Goal: Task Accomplishment & Management: Manage account settings

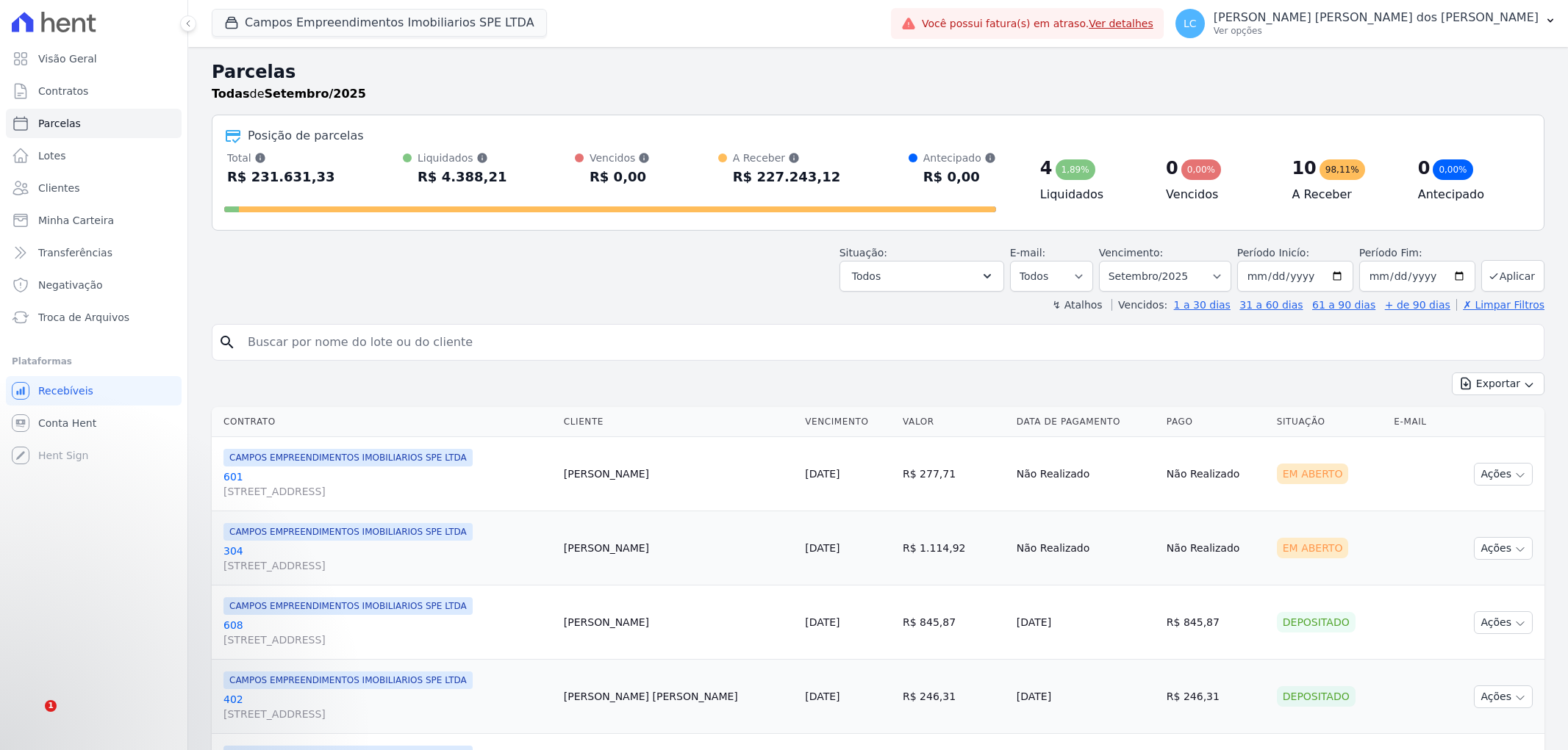
select select
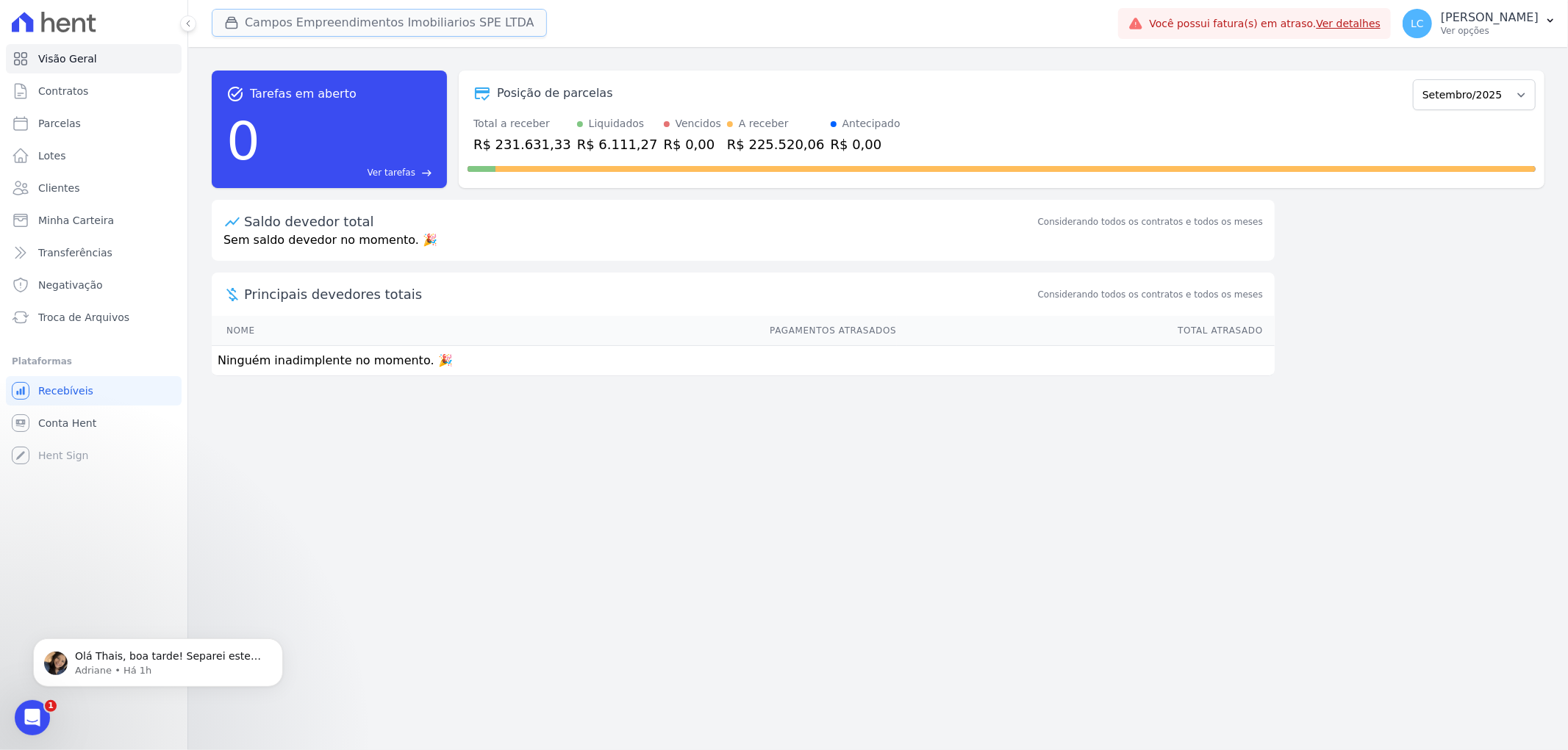
click at [278, 19] on button "Campos Empreendimentos Imobiliarios SPE LTDA" at bounding box center [379, 23] width 335 height 28
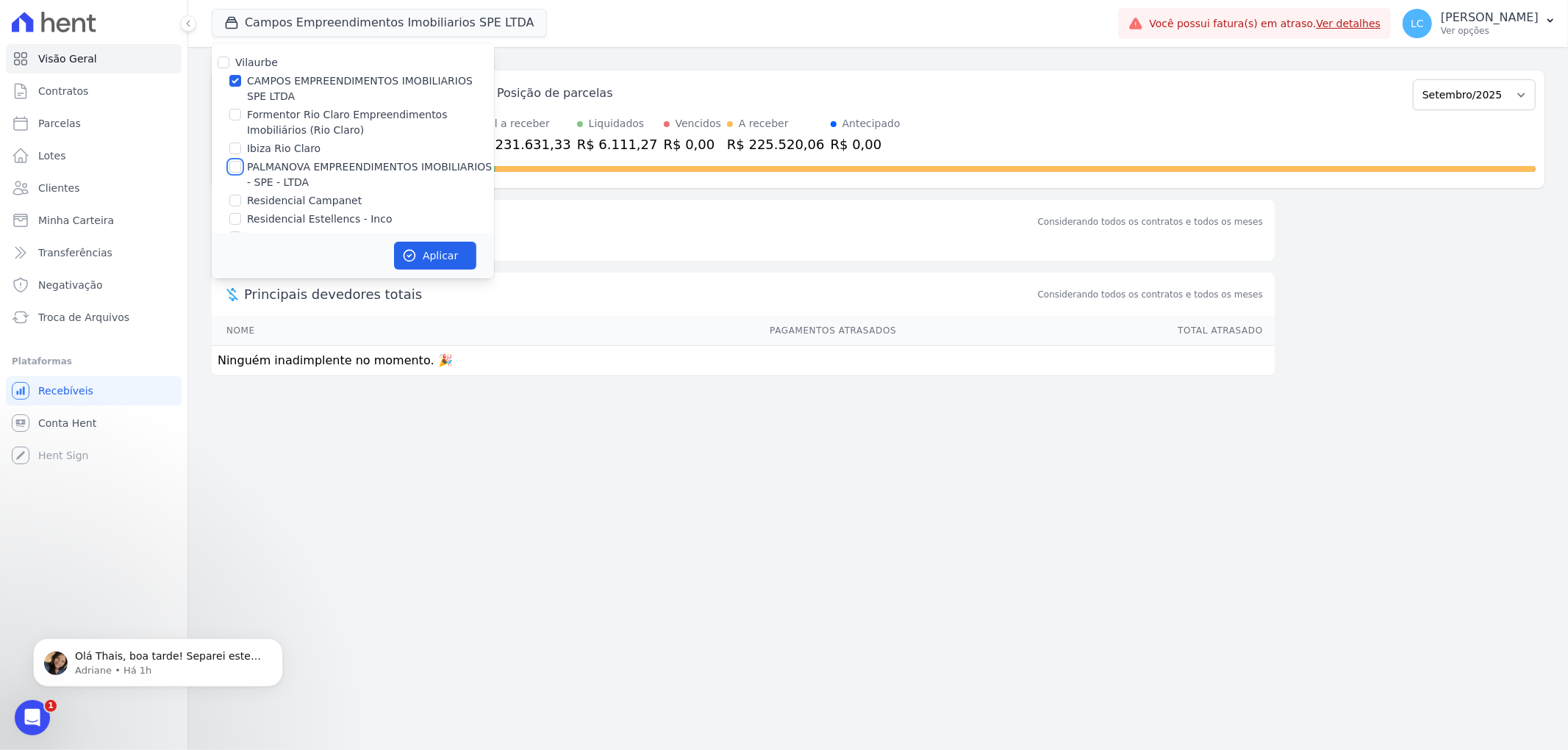
click at [233, 166] on input "PALMANOVA EMPREENDIMENTOS IMOBILIARIOS - SPE - LTDA" at bounding box center [235, 166] width 12 height 12
checkbox input "true"
click at [233, 78] on input "CAMPOS EMPREENDIMENTOS IMOBILIARIOS SPE LTDA" at bounding box center [235, 81] width 12 height 12
checkbox input "false"
click at [420, 248] on button "Aplicar" at bounding box center [435, 255] width 82 height 28
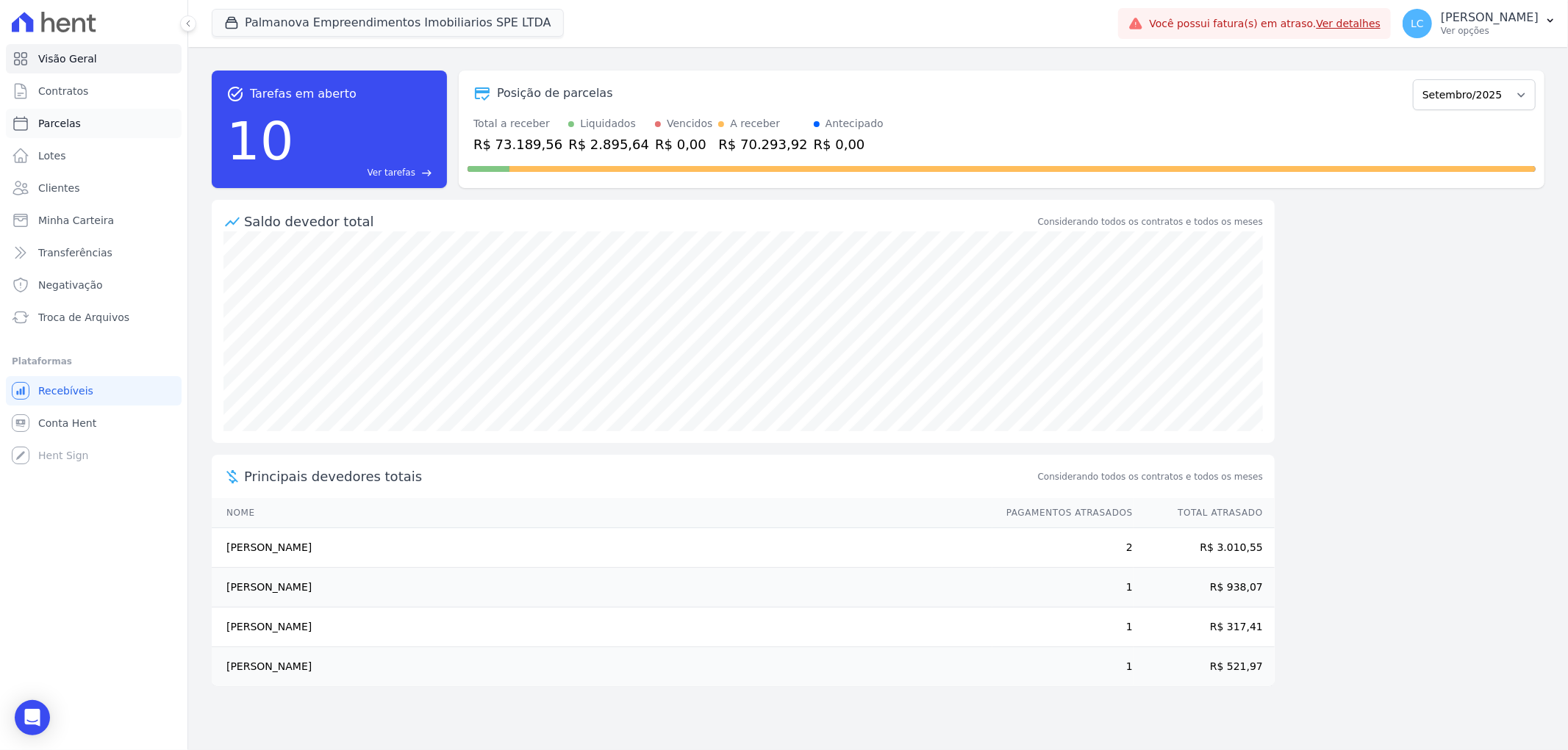
click at [68, 123] on span "Parcelas" at bounding box center [59, 124] width 43 height 15
select select
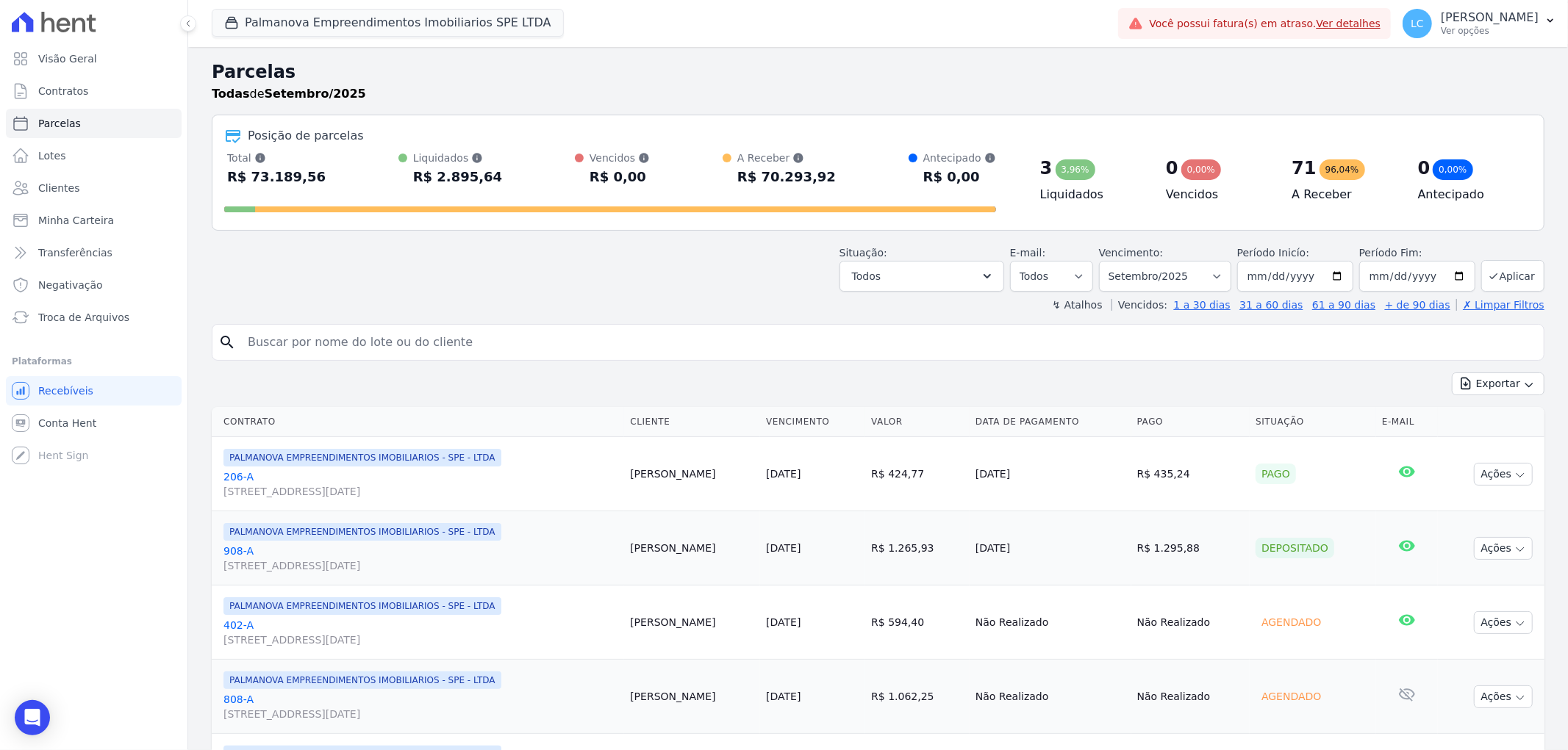
click at [452, 338] on input "search" at bounding box center [889, 342] width 1299 height 29
type input "Kaio"
select select
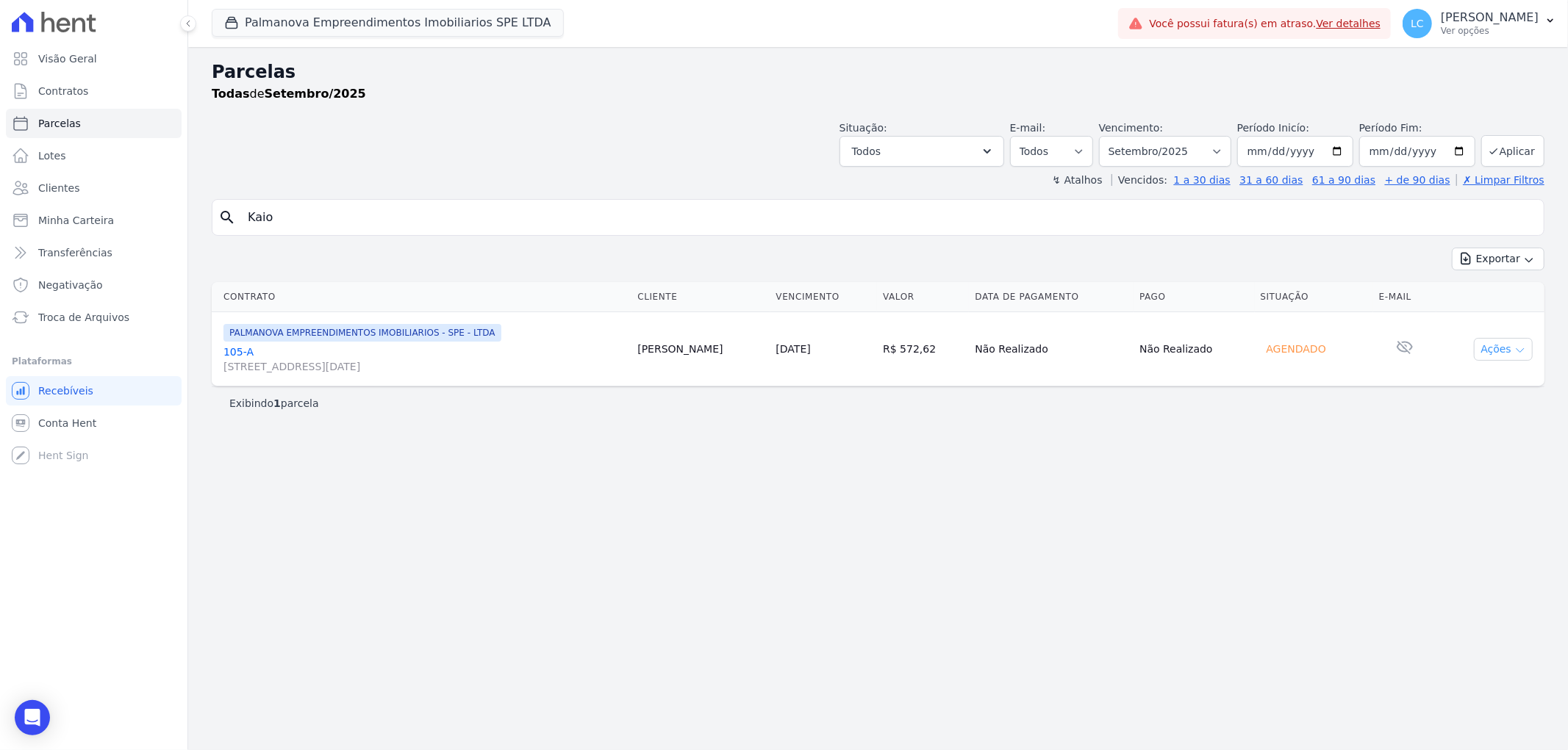
click at [1410, 349] on button "Ações" at bounding box center [1503, 350] width 59 height 23
click at [1410, 383] on link "Ver boleto" at bounding box center [1497, 383] width 141 height 27
click at [297, 362] on span "Rua Quinze de Novembro, 1151, Parque Santa Mônica" at bounding box center [425, 367] width 402 height 15
click at [355, 366] on span "Rua Quinze de Novembro, 1151, Parque Santa Mônica" at bounding box center [425, 367] width 402 height 15
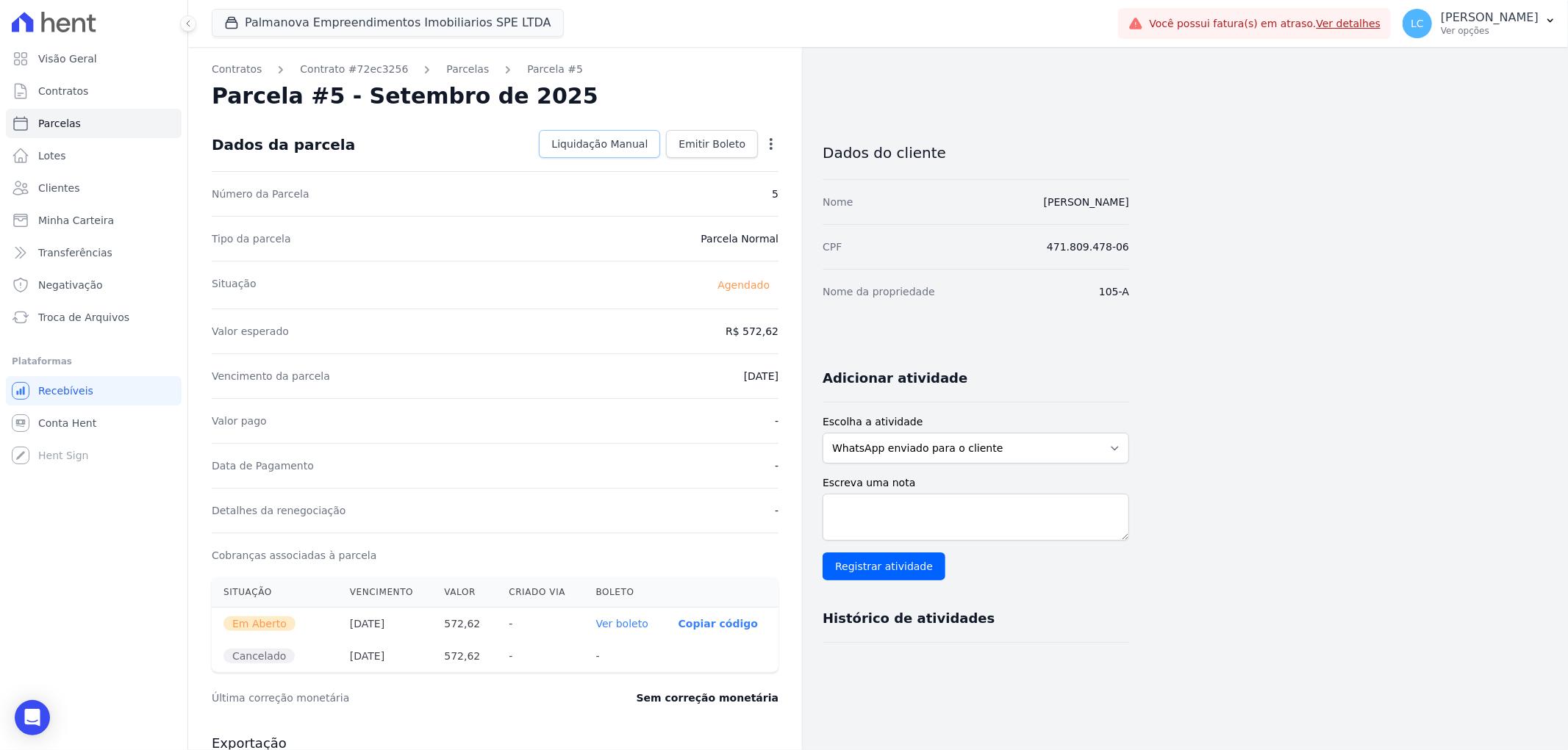
click at [590, 135] on link "Liquidação Manual" at bounding box center [599, 144] width 121 height 28
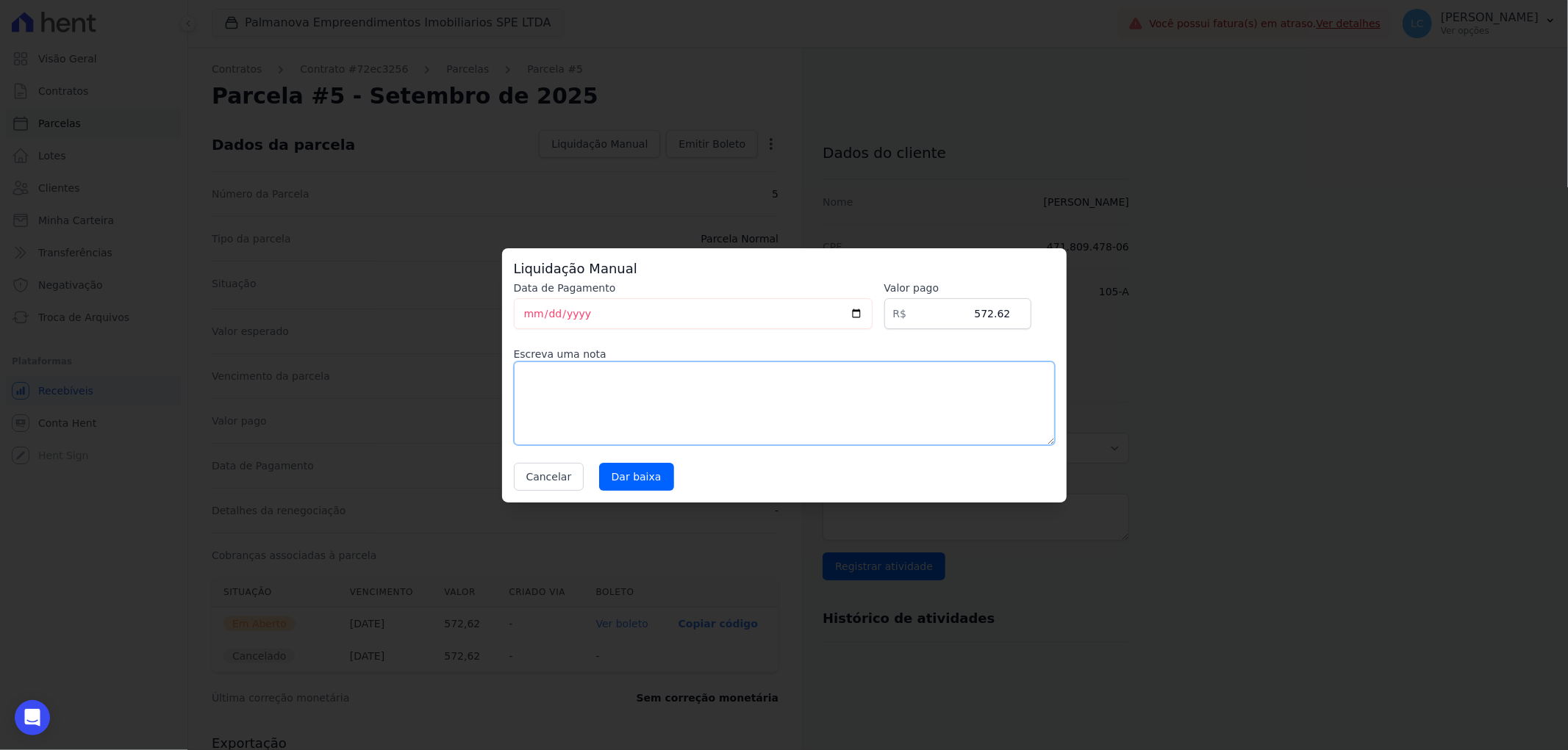
click at [584, 393] on textarea at bounding box center [784, 404] width 541 height 84
type textarea "pago por fora"
click at [637, 476] on input "Dar baixa" at bounding box center [636, 476] width 75 height 28
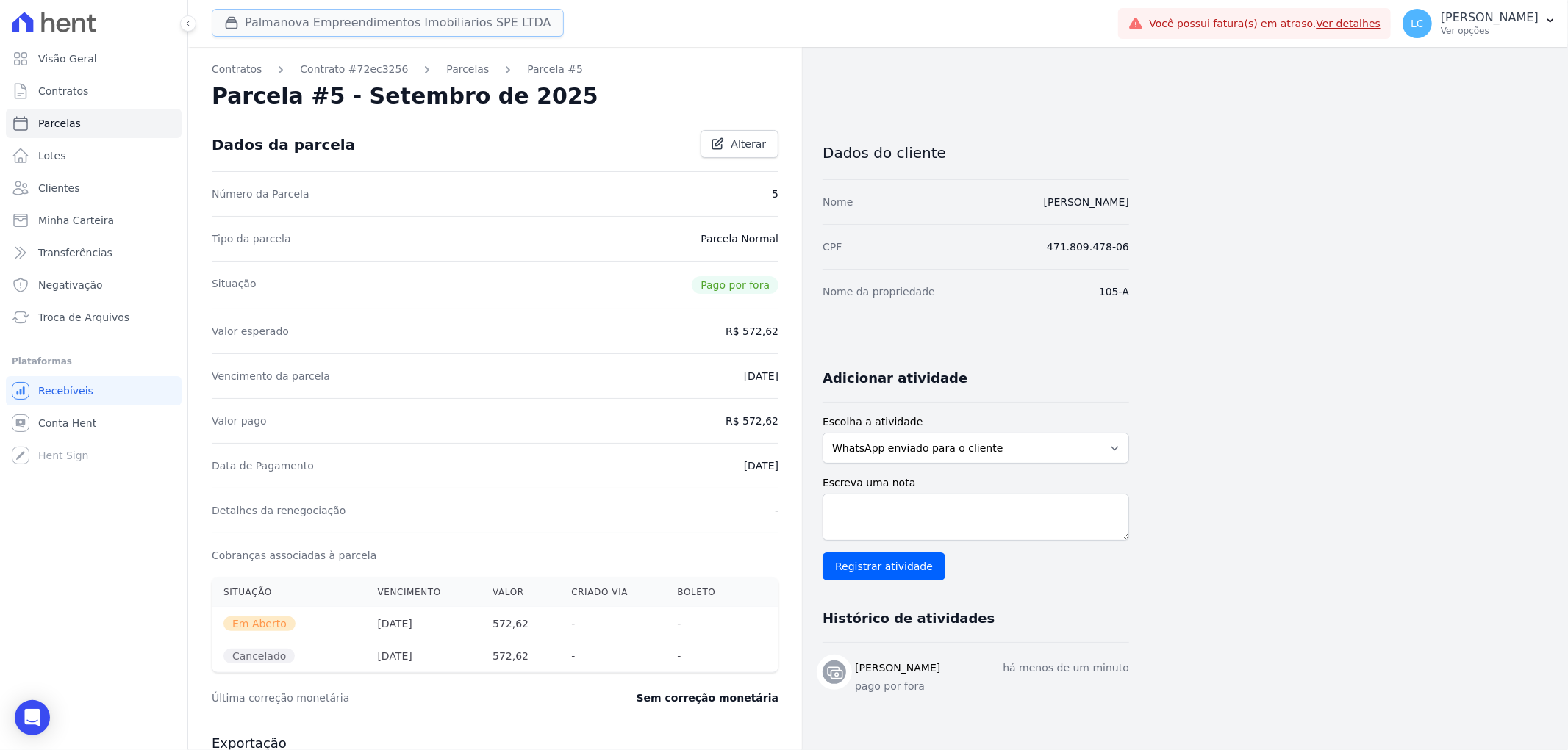
click at [336, 29] on button "Palmanova Empreendimentos Imobiliarios SPE LTDA" at bounding box center [388, 23] width 352 height 28
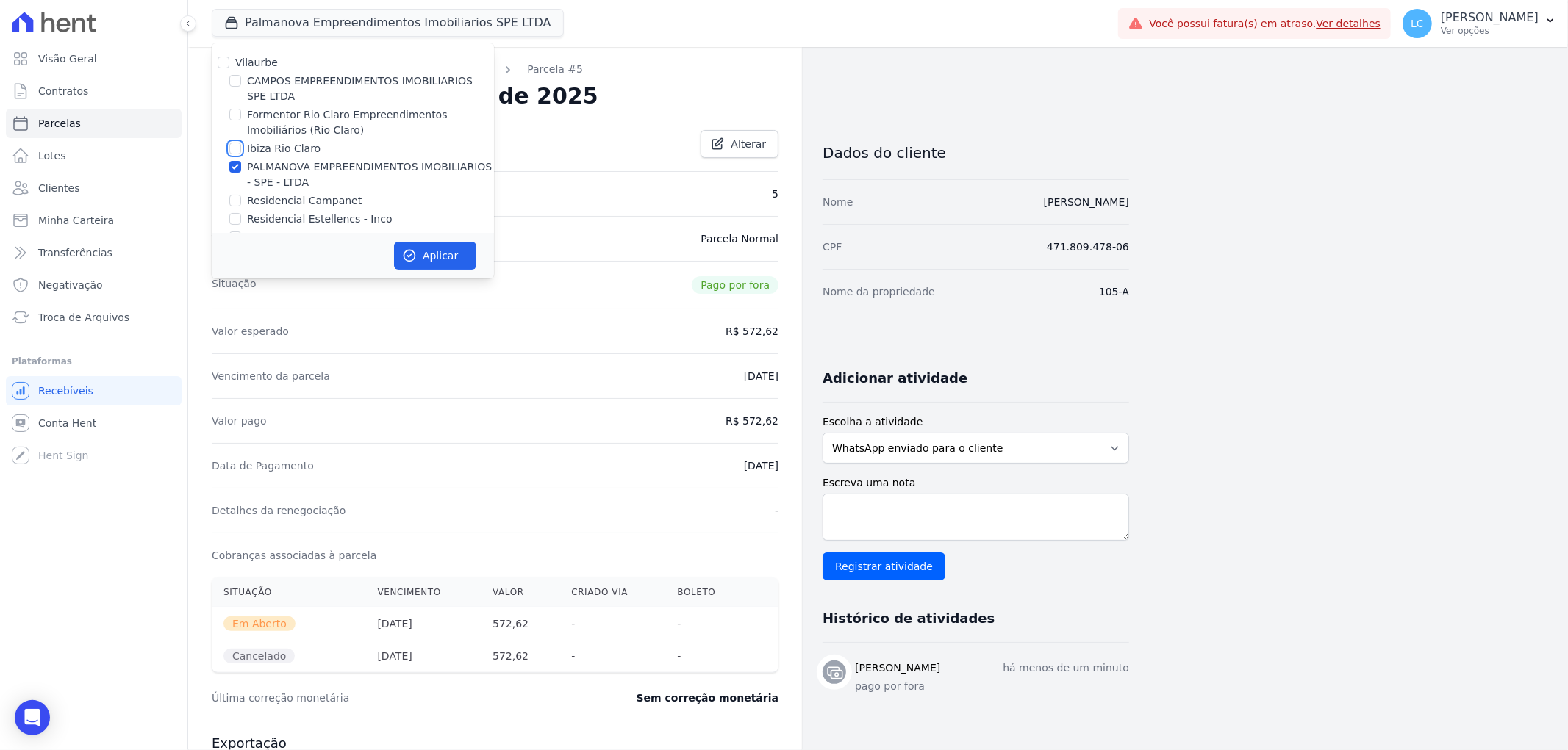
click at [233, 153] on input "Ibiza Rio Claro" at bounding box center [235, 149] width 12 height 12
checkbox input "true"
click at [233, 165] on input "PALMANOVA EMPREENDIMENTOS IMOBILIARIOS - SPE - LTDA" at bounding box center [235, 166] width 12 height 12
checkbox input "false"
click at [447, 267] on button "Aplicar" at bounding box center [435, 255] width 82 height 28
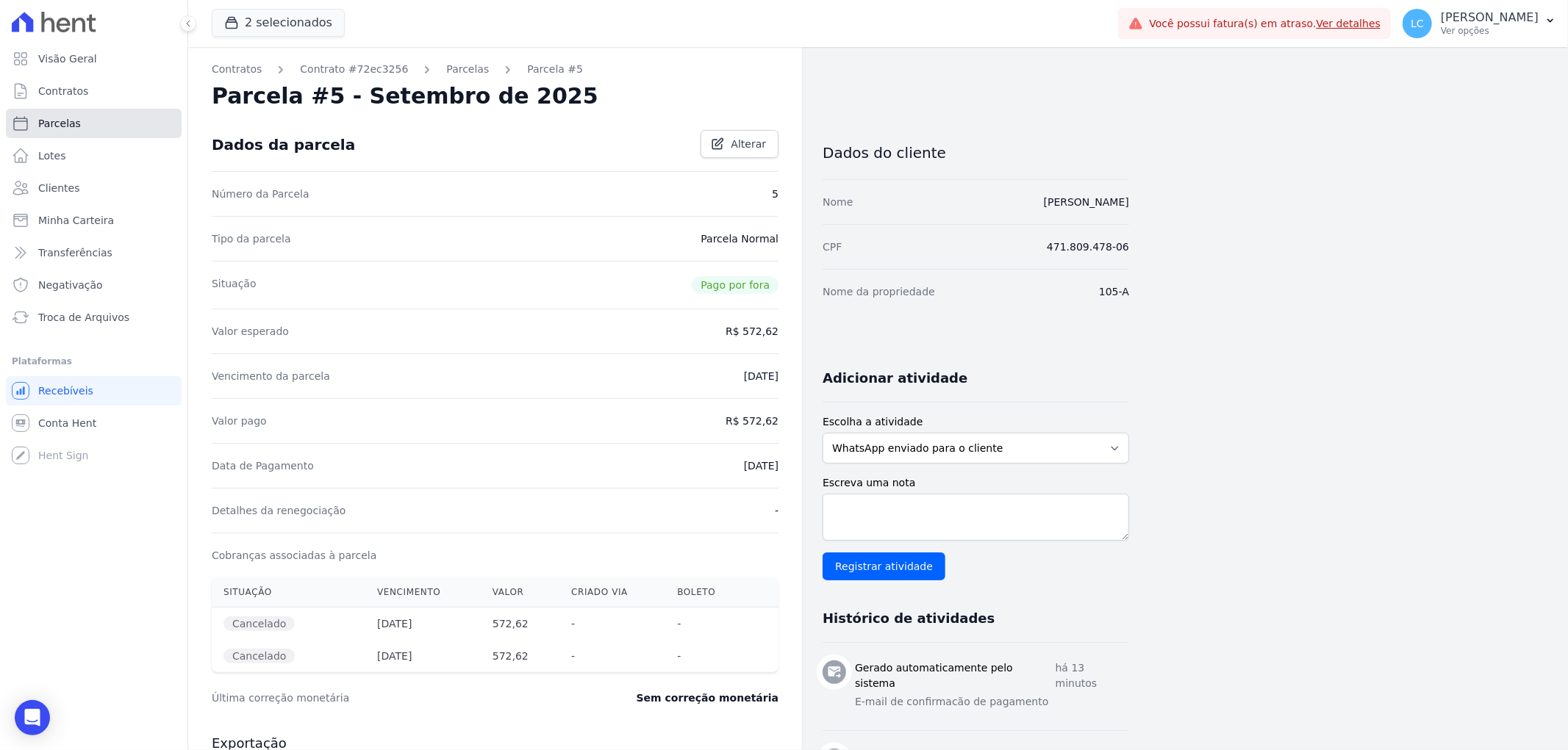
click at [107, 112] on link "Parcelas" at bounding box center [93, 124] width 175 height 29
select select
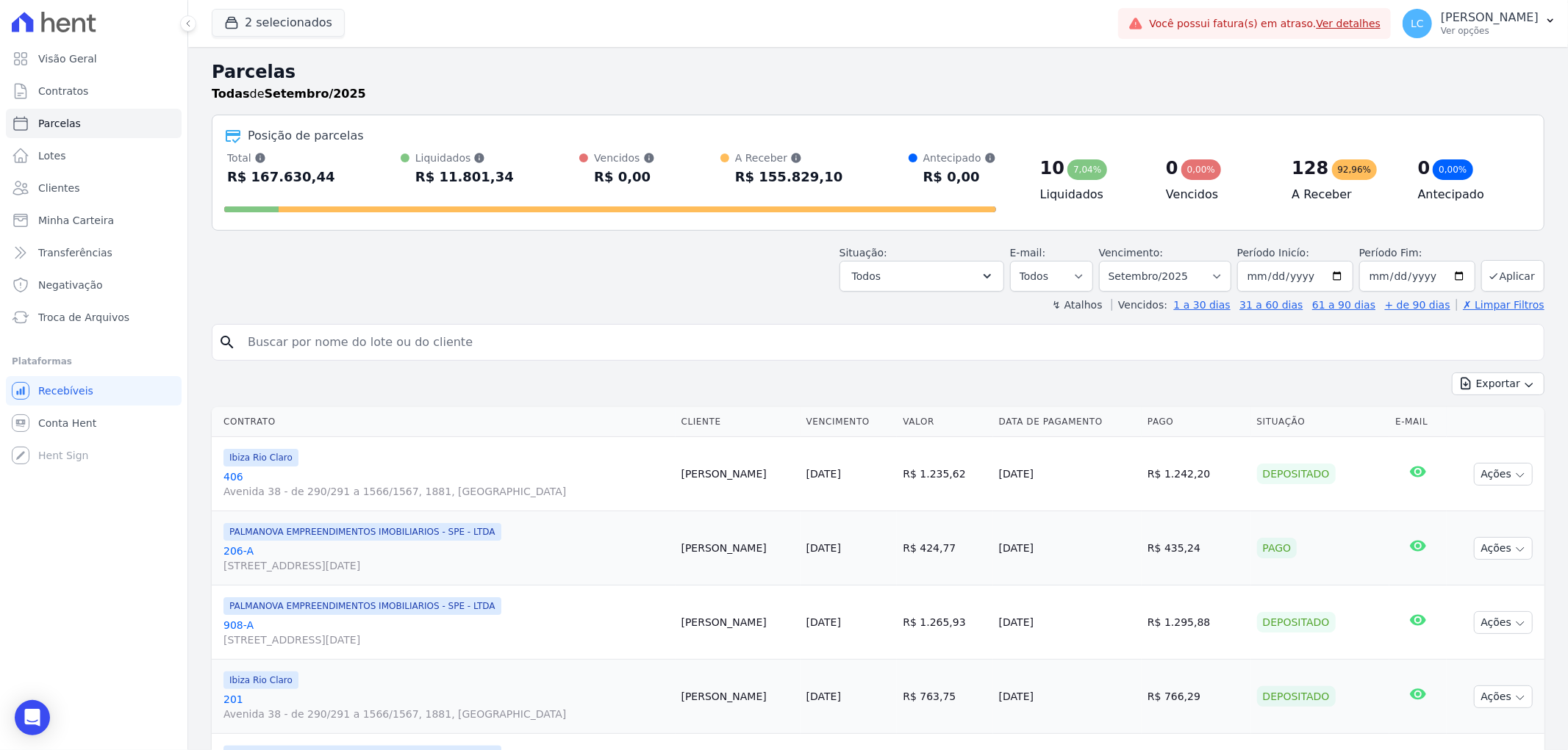
click at [534, 346] on input "search" at bounding box center [889, 342] width 1299 height 29
paste input "Sabrina Karen Freschi"
type input "Sabrina Karen Freschi"
select select
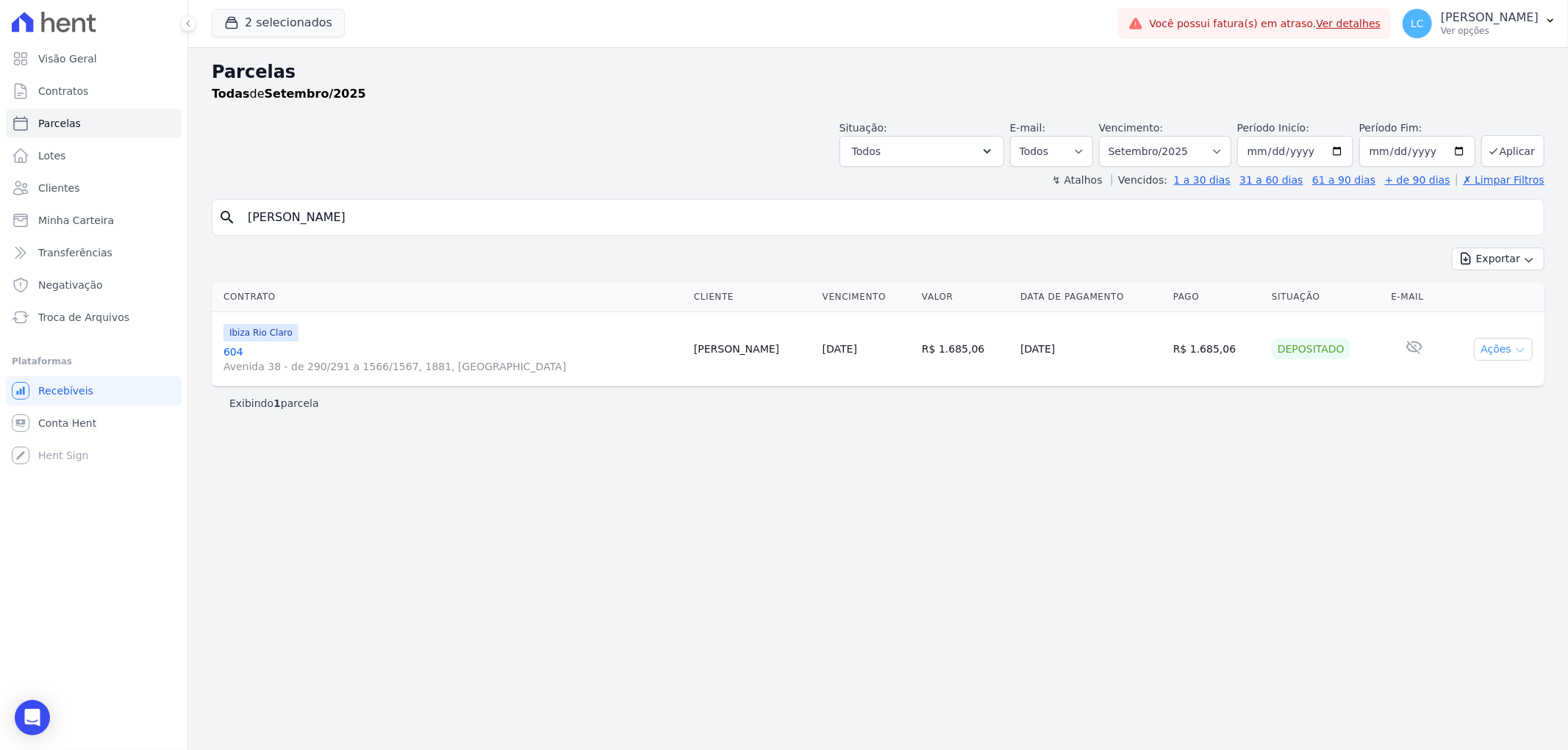
click at [1410, 355] on button "Ações" at bounding box center [1503, 350] width 59 height 23
